Goal: Task Accomplishment & Management: Manage account settings

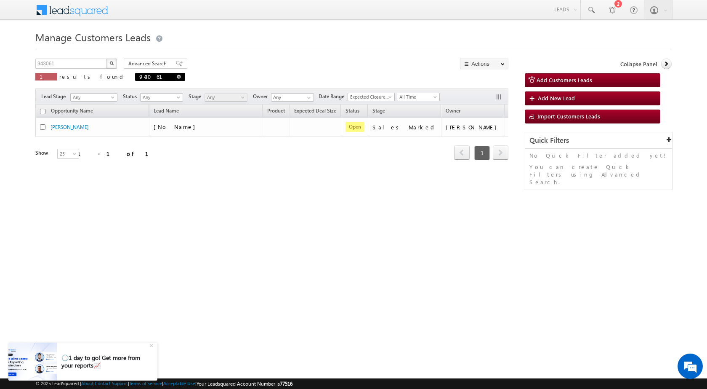
click at [177, 78] on span at bounding box center [179, 77] width 4 height 4
type input "Search Customers Leads"
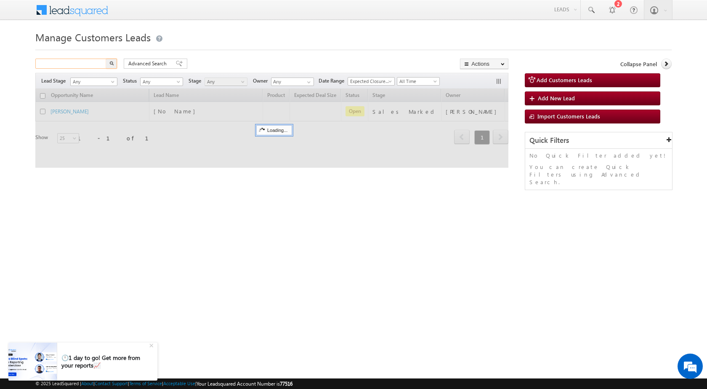
click at [90, 66] on input "text" at bounding box center [71, 64] width 72 height 10
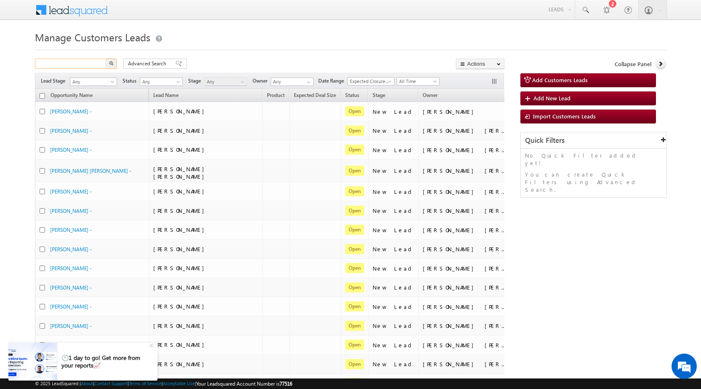
paste input "946921"
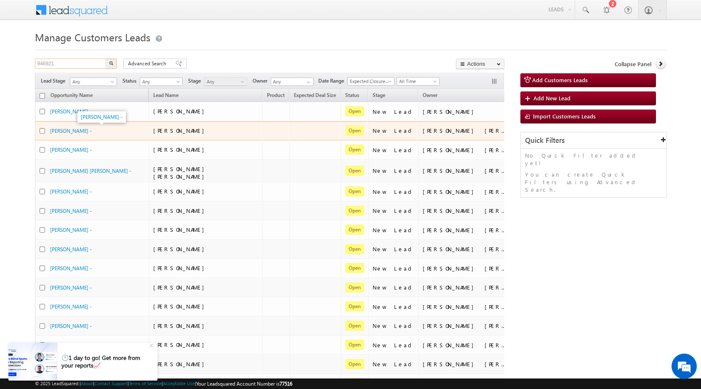
type input "946921"
click at [106, 59] on button "button" at bounding box center [111, 64] width 11 height 10
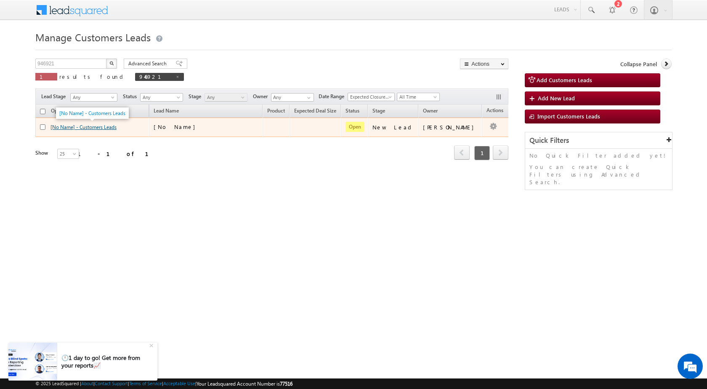
click at [115, 125] on link "[No Name] - Customers Leads" at bounding box center [84, 127] width 66 height 6
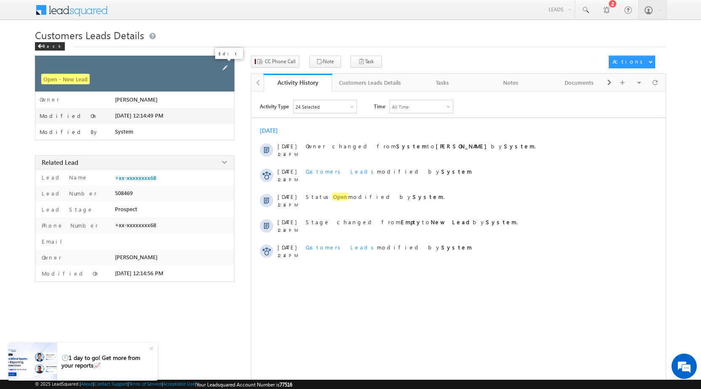
click at [221, 67] on span at bounding box center [224, 67] width 9 height 9
click at [225, 68] on span at bounding box center [224, 67] width 9 height 9
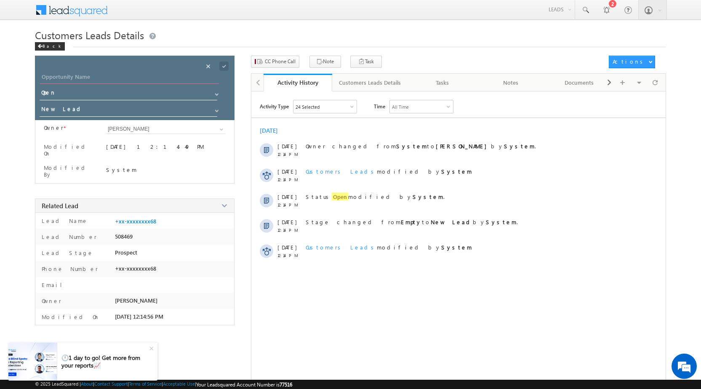
click at [112, 77] on input "Opportunity Name" at bounding box center [129, 78] width 179 height 12
paste input "[PERSON_NAME]"
type input "[PERSON_NAME]"
click at [81, 110] on input "New Lead" at bounding box center [129, 110] width 179 height 13
type input "SA"
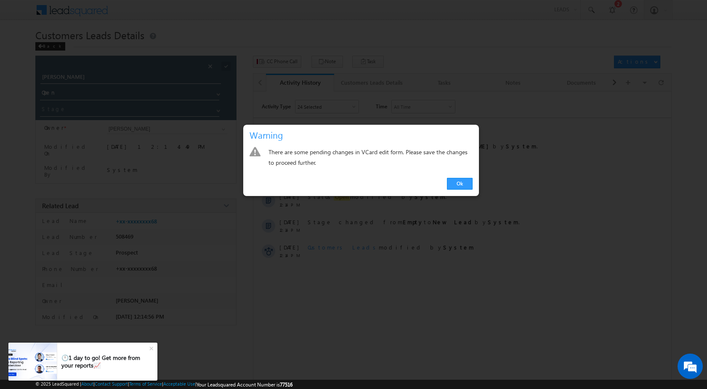
click at [83, 121] on div at bounding box center [353, 194] width 707 height 389
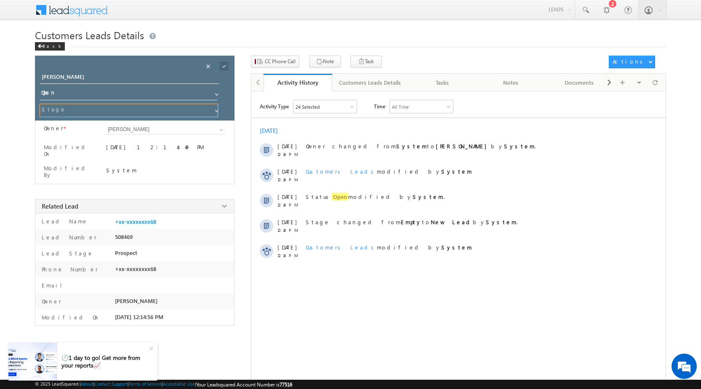
click at [83, 107] on input at bounding box center [129, 110] width 179 height 13
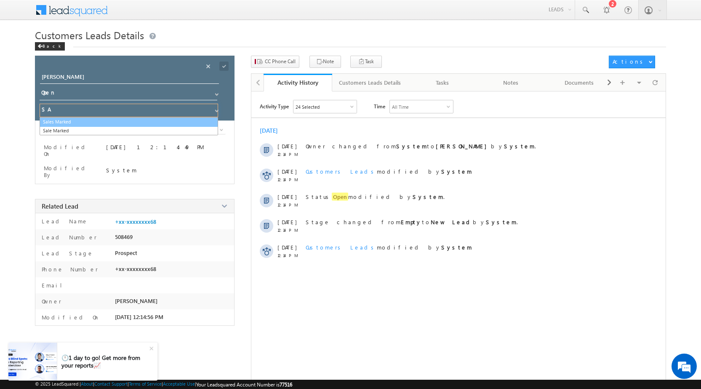
click at [81, 123] on link "Sales Marked" at bounding box center [129, 122] width 179 height 10
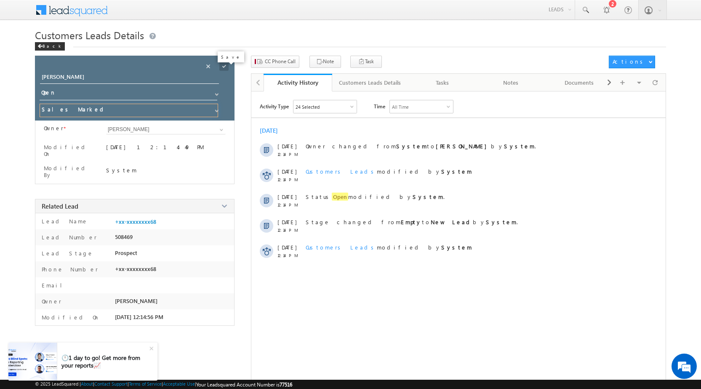
type input "Sales Marked"
click at [224, 65] on span at bounding box center [223, 65] width 9 height 9
click at [44, 44] on div "Back" at bounding box center [50, 46] width 30 height 8
click at [45, 45] on div "Back" at bounding box center [50, 46] width 30 height 8
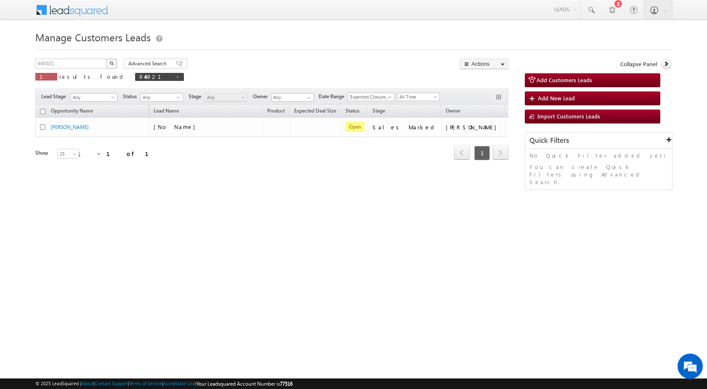
click at [227, 174] on div "Opportunity Name Lead Name Product Expected Deal Size Status Stage Owner Action…" at bounding box center [271, 143] width 473 height 79
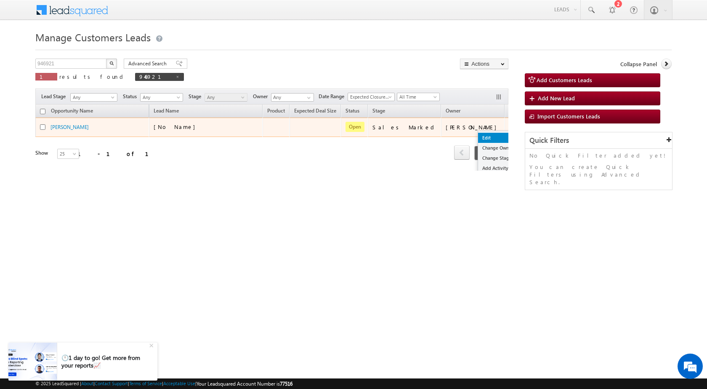
click at [478, 136] on link "Edit" at bounding box center [499, 138] width 42 height 10
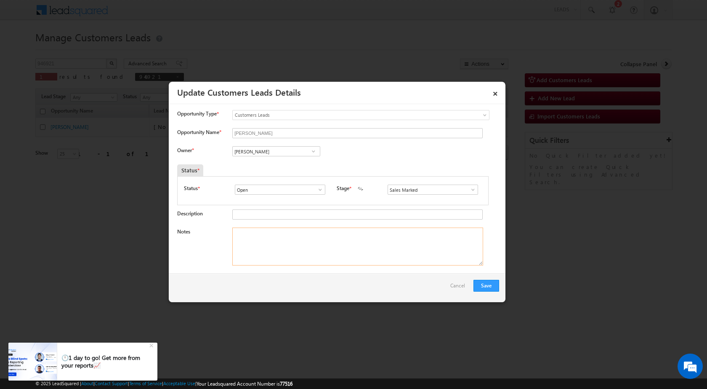
click at [354, 250] on textarea "Notes" at bounding box center [357, 246] width 251 height 38
paste textarea "Mobile no - [PHONE_NUMBER] / WIFE - [PERSON_NAME] / Name - [PERSON_NAME] / CONT…"
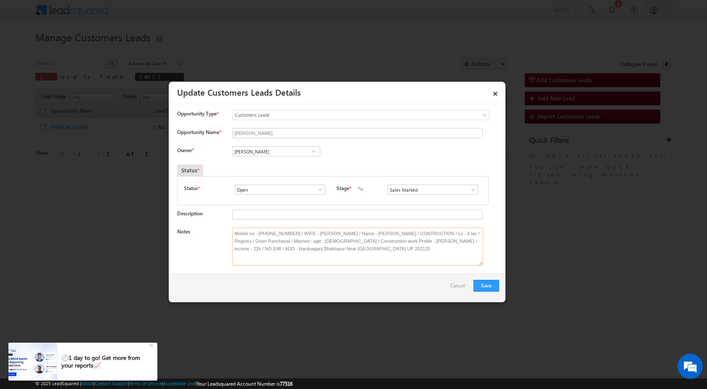
type textarea "Mobile no - [PHONE_NUMBER] / WIFE - [PERSON_NAME] / Name - [PERSON_NAME] / CONT…"
click at [261, 153] on input "[PERSON_NAME]" at bounding box center [276, 151] width 88 height 10
paste input "[EMAIL_ADDRESS][DOMAIN_NAME]"
click at [259, 167] on span "[EMAIL_ADDRESS][DOMAIN_NAME]" at bounding box center [274, 168] width 76 height 6
type input "[PERSON_NAME]"
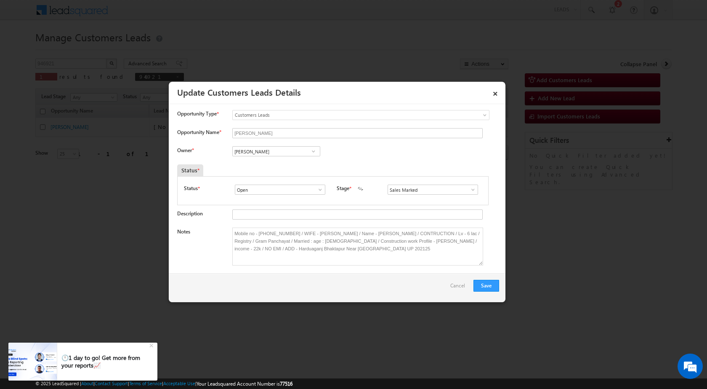
click at [300, 204] on div "Status * Open Won Lost Open Stage * New Lead Interested Pending Documents" at bounding box center [333, 190] width 312 height 29
click at [486, 284] on button "Save" at bounding box center [487, 286] width 26 height 12
